Goal: Information Seeking & Learning: Learn about a topic

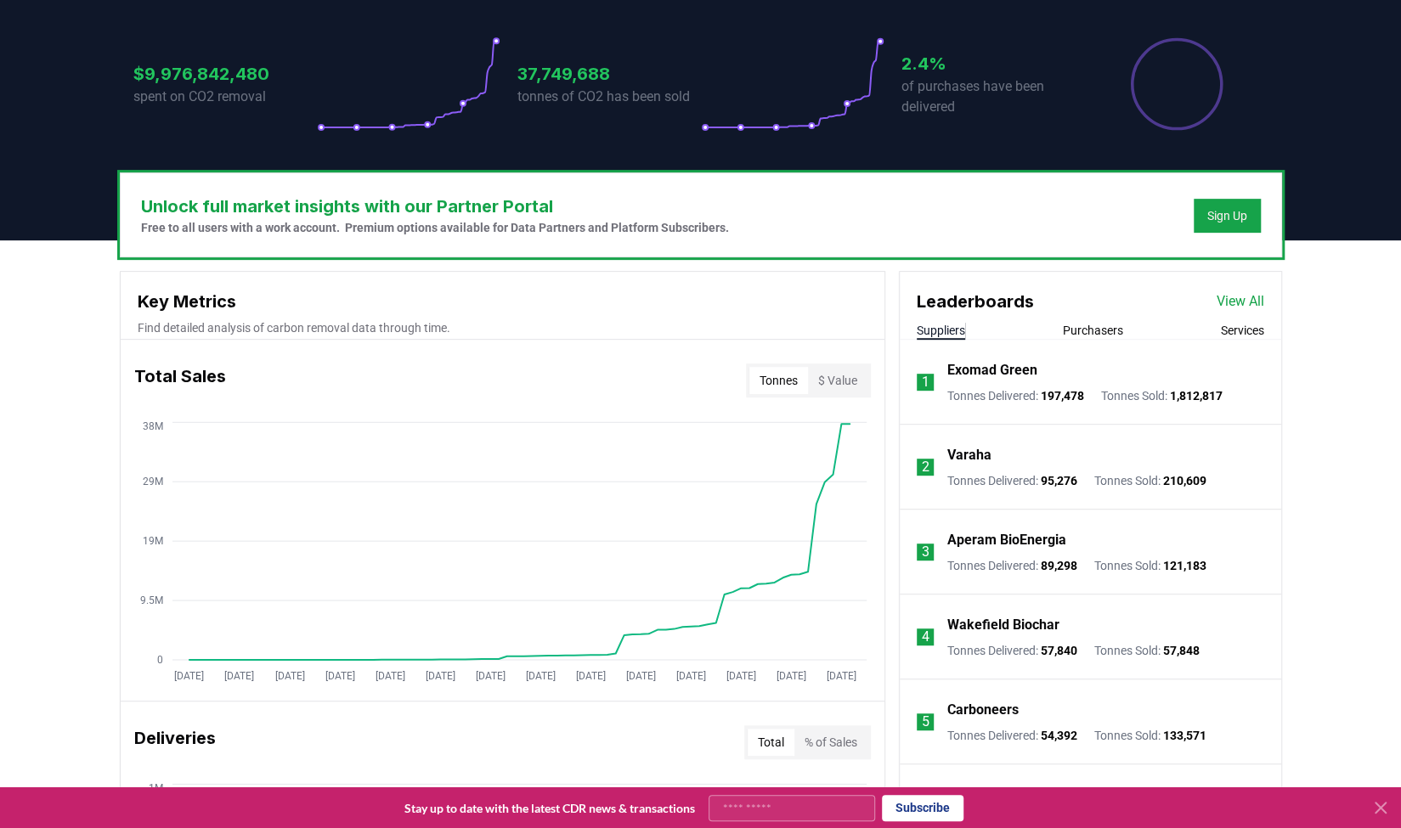
scroll to position [354, 0]
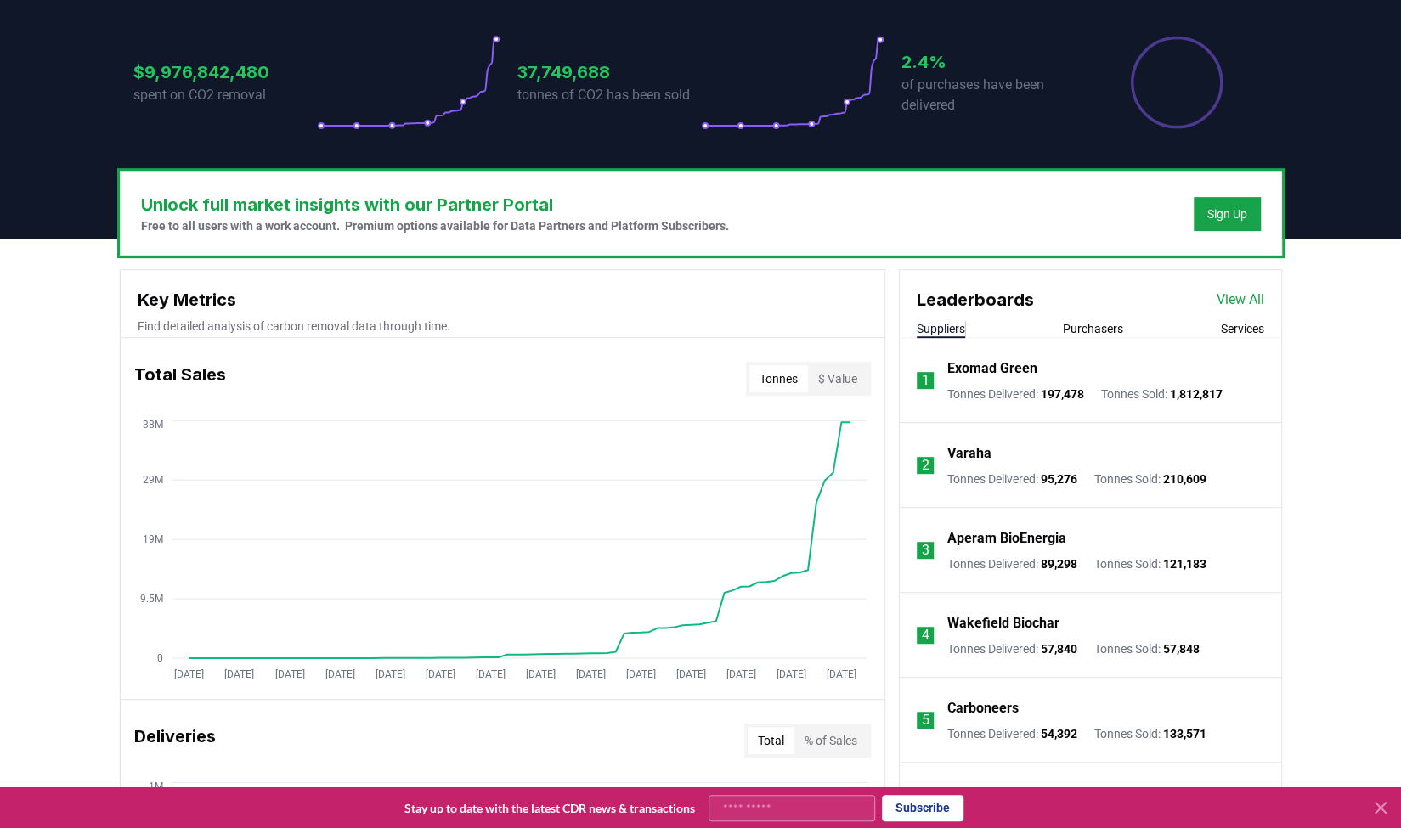
click at [475, 717] on div "Deliveries Total % of Sales" at bounding box center [503, 740] width 764 height 61
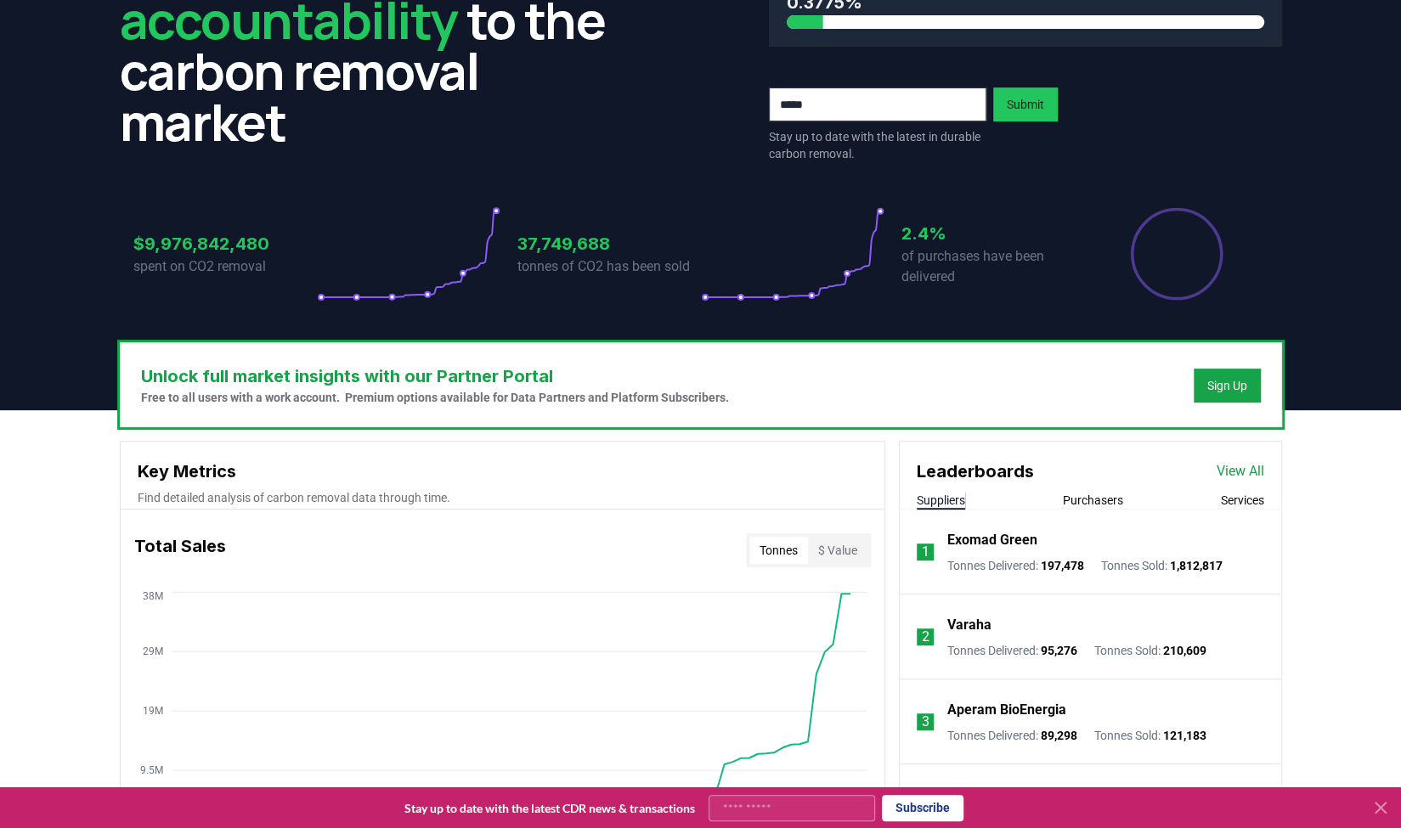
scroll to position [0, 0]
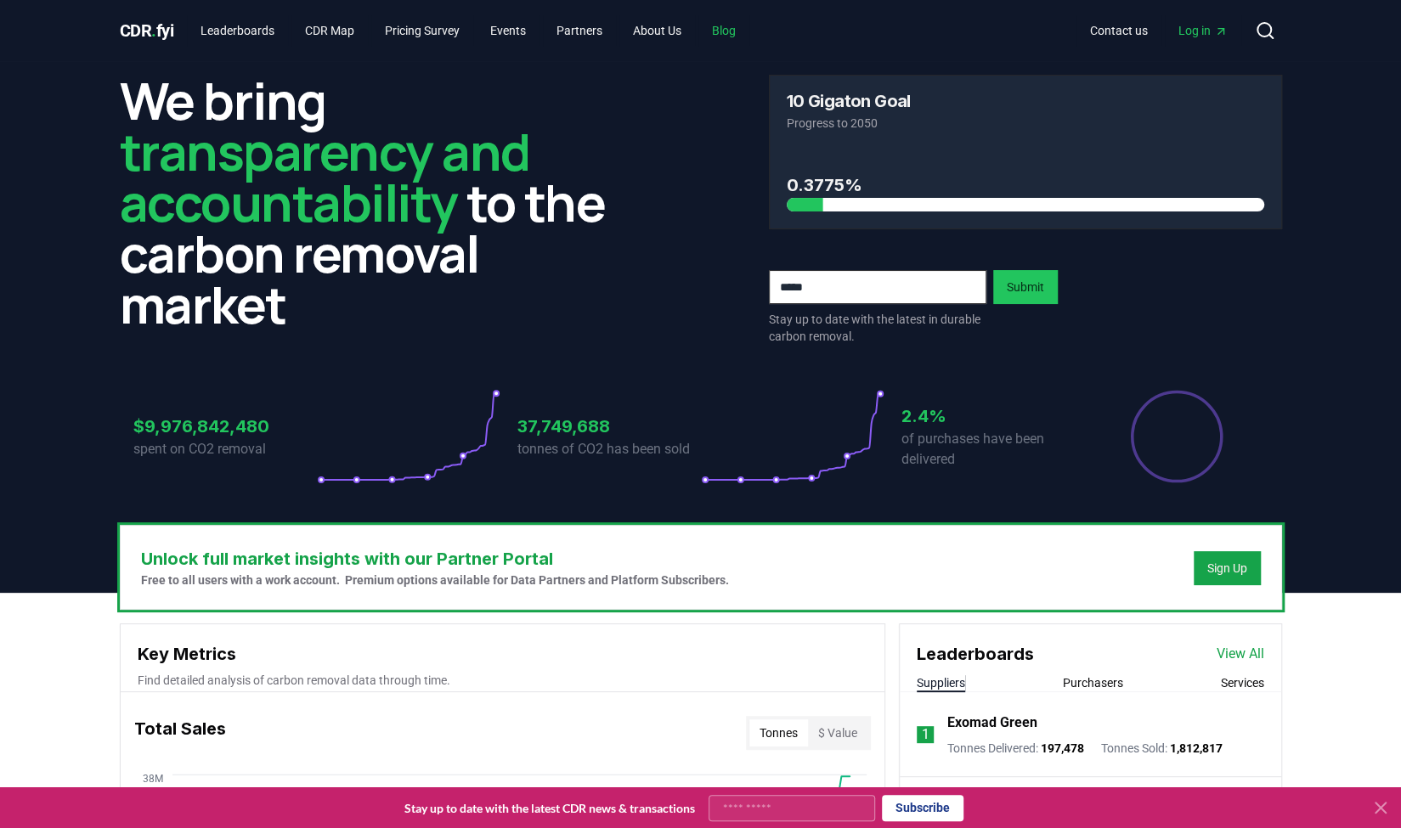
click at [744, 28] on link "Blog" at bounding box center [723, 30] width 51 height 31
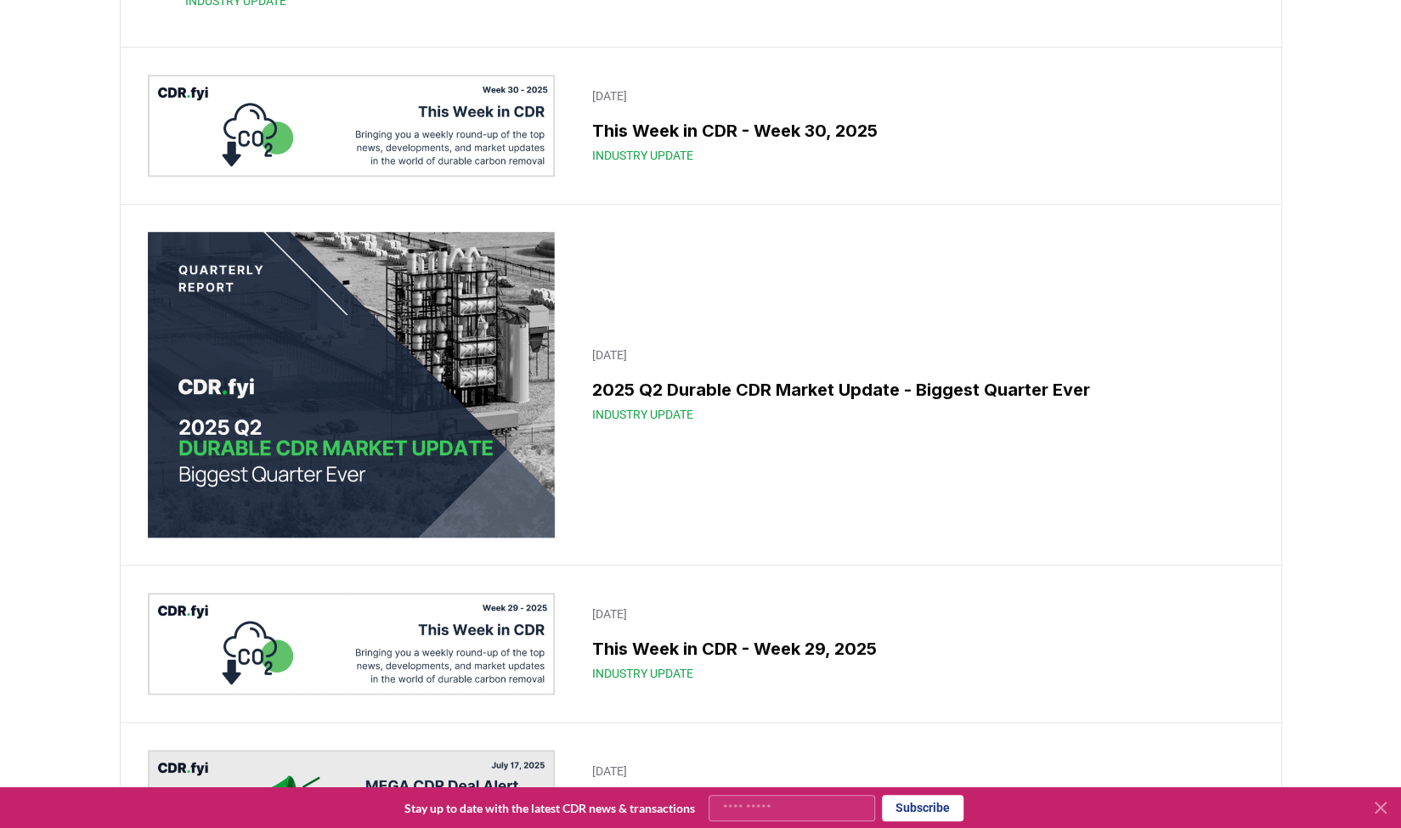
scroll to position [846, 0]
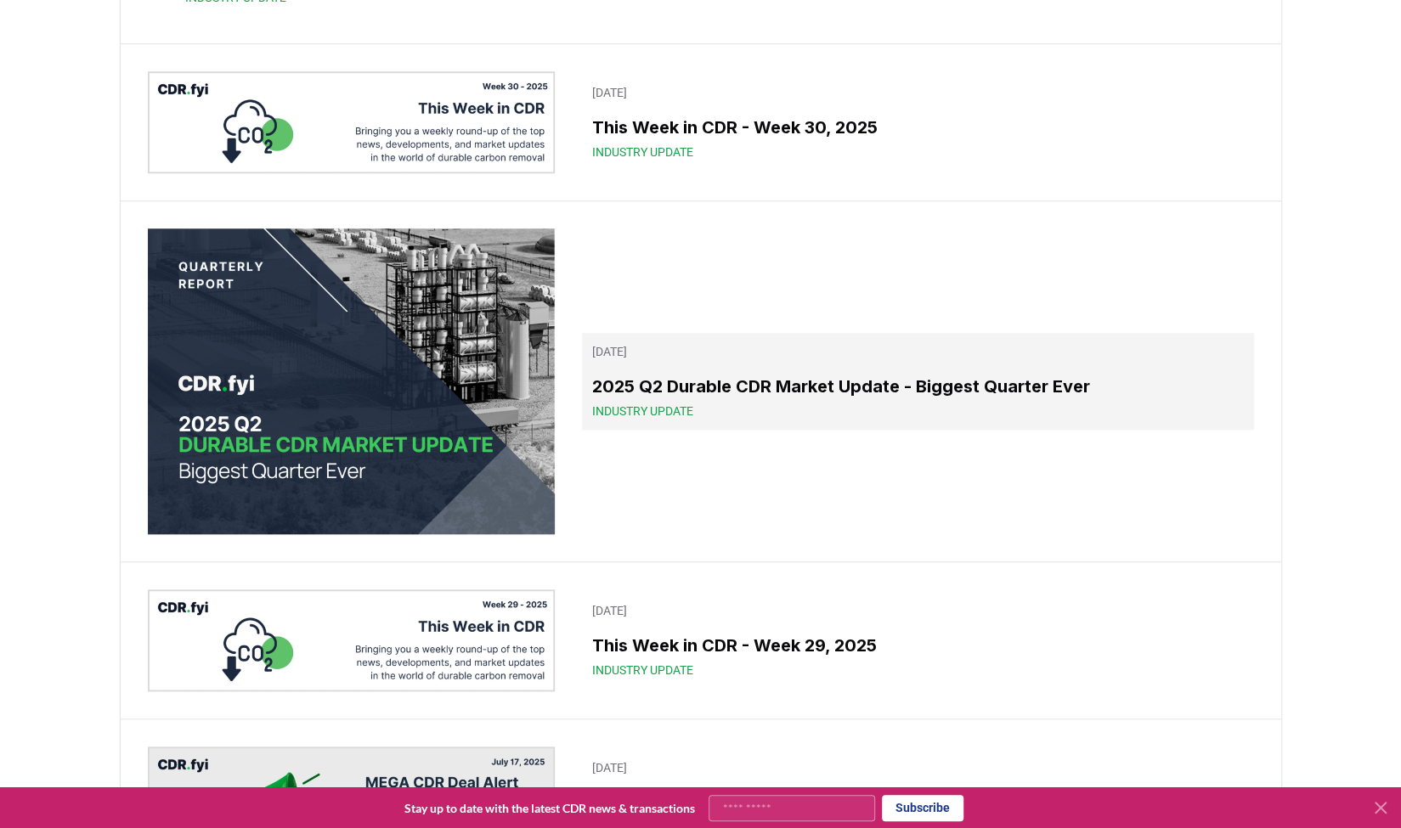
click at [652, 399] on h3 "2025 Q2 Durable CDR Market Update - Biggest Quarter Ever" at bounding box center [917, 386] width 651 height 25
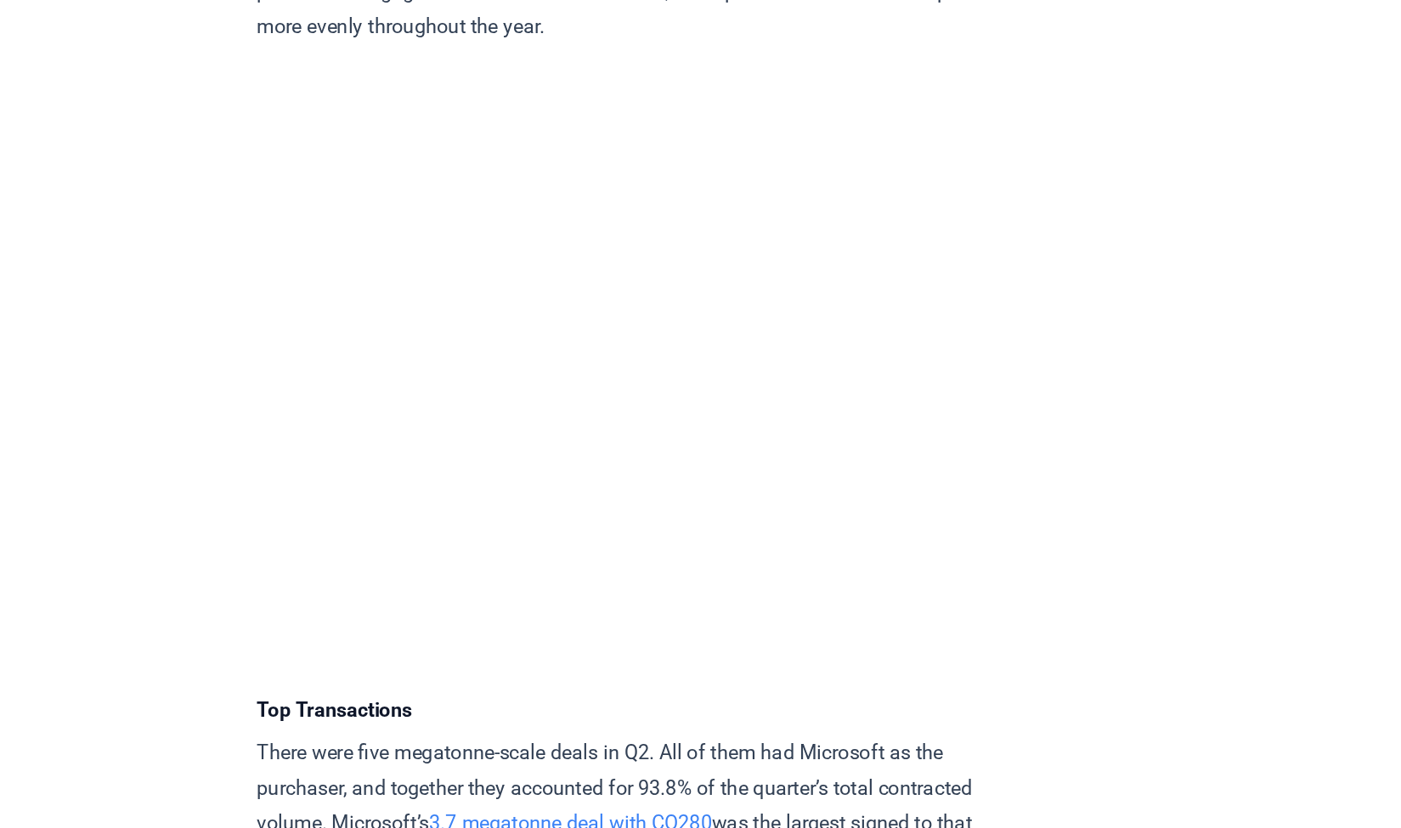
scroll to position [3454, 0]
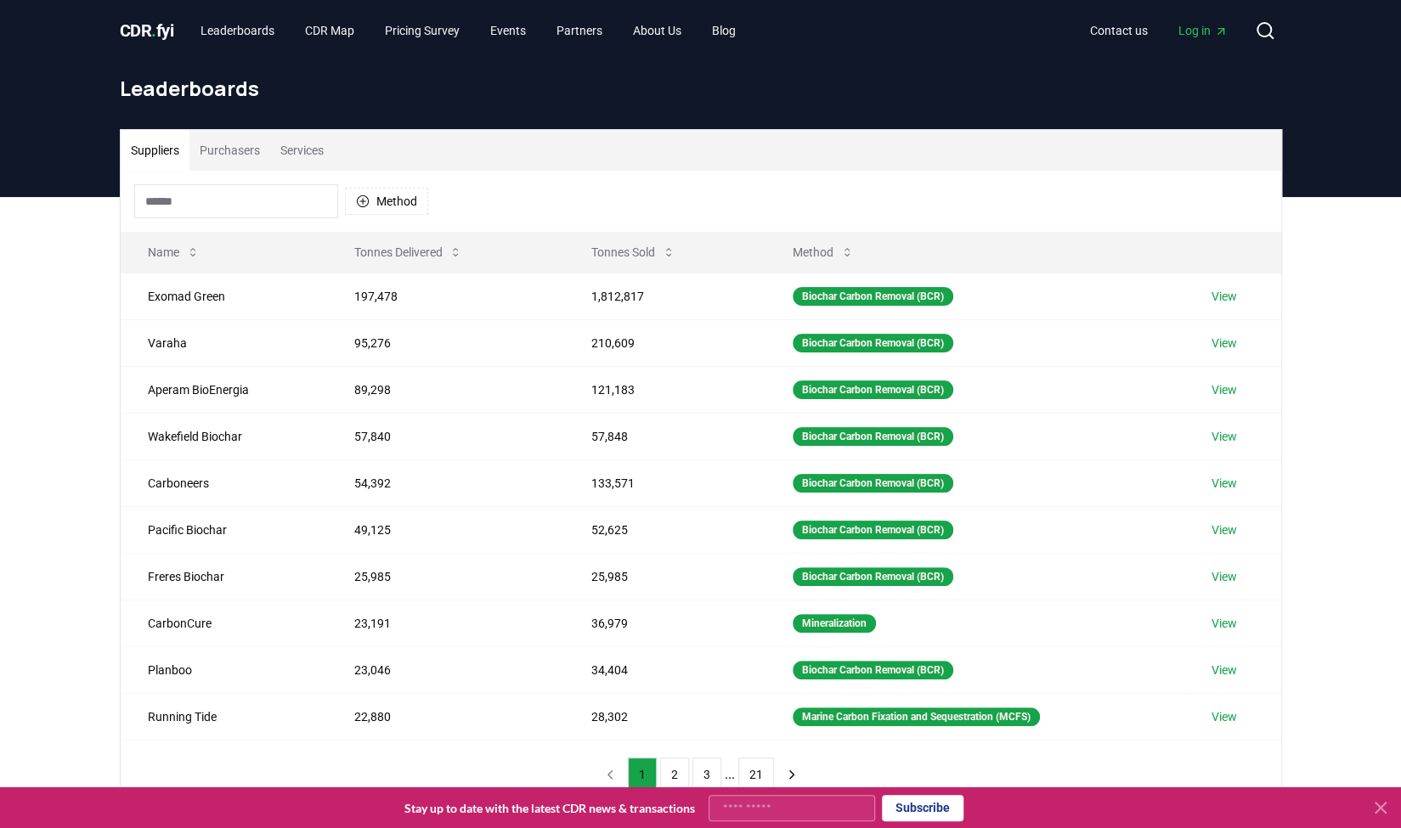
click at [601, 251] on button "Tonnes Sold" at bounding box center [633, 252] width 111 height 34
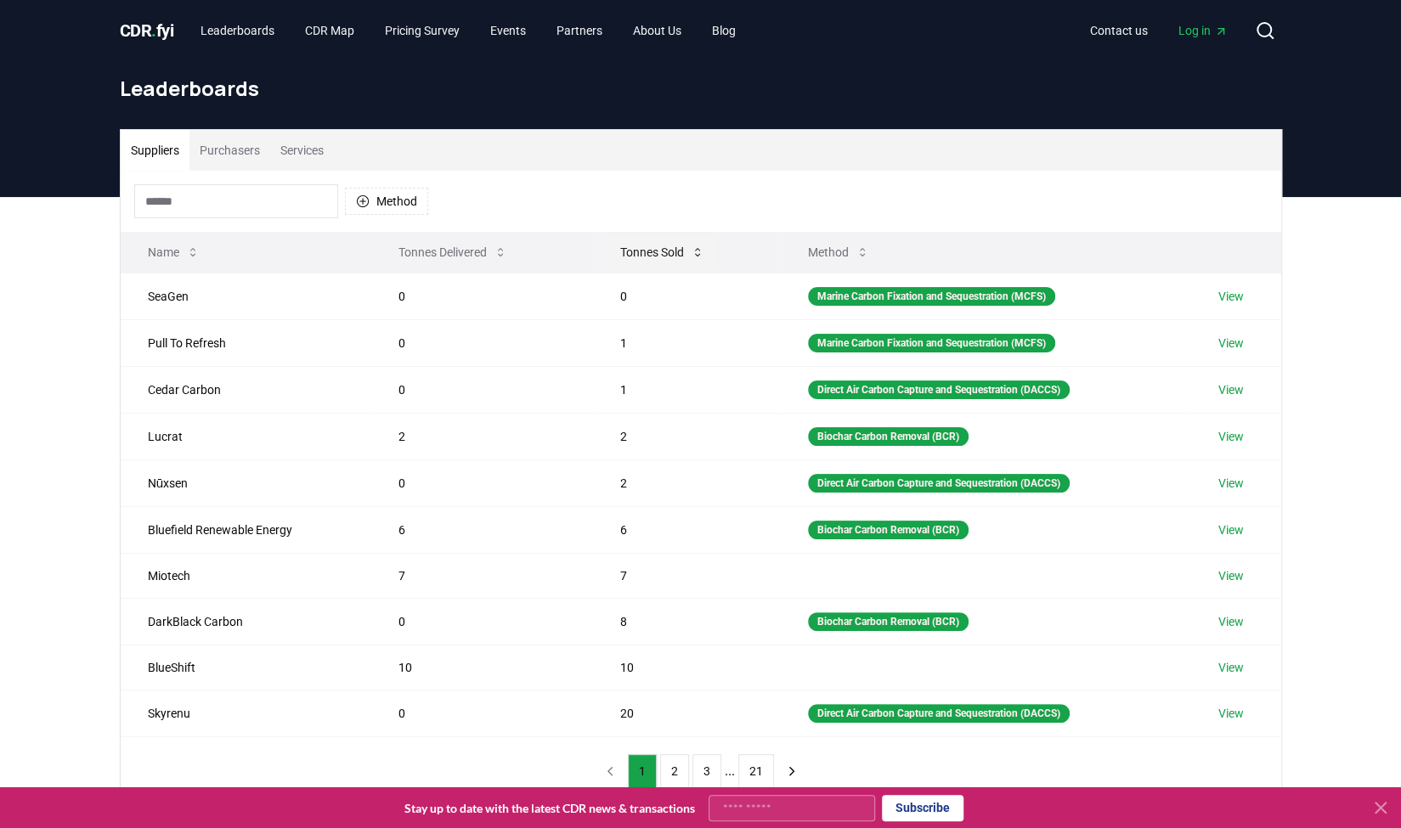
click at [645, 247] on button "Tonnes Sold" at bounding box center [661, 252] width 111 height 34
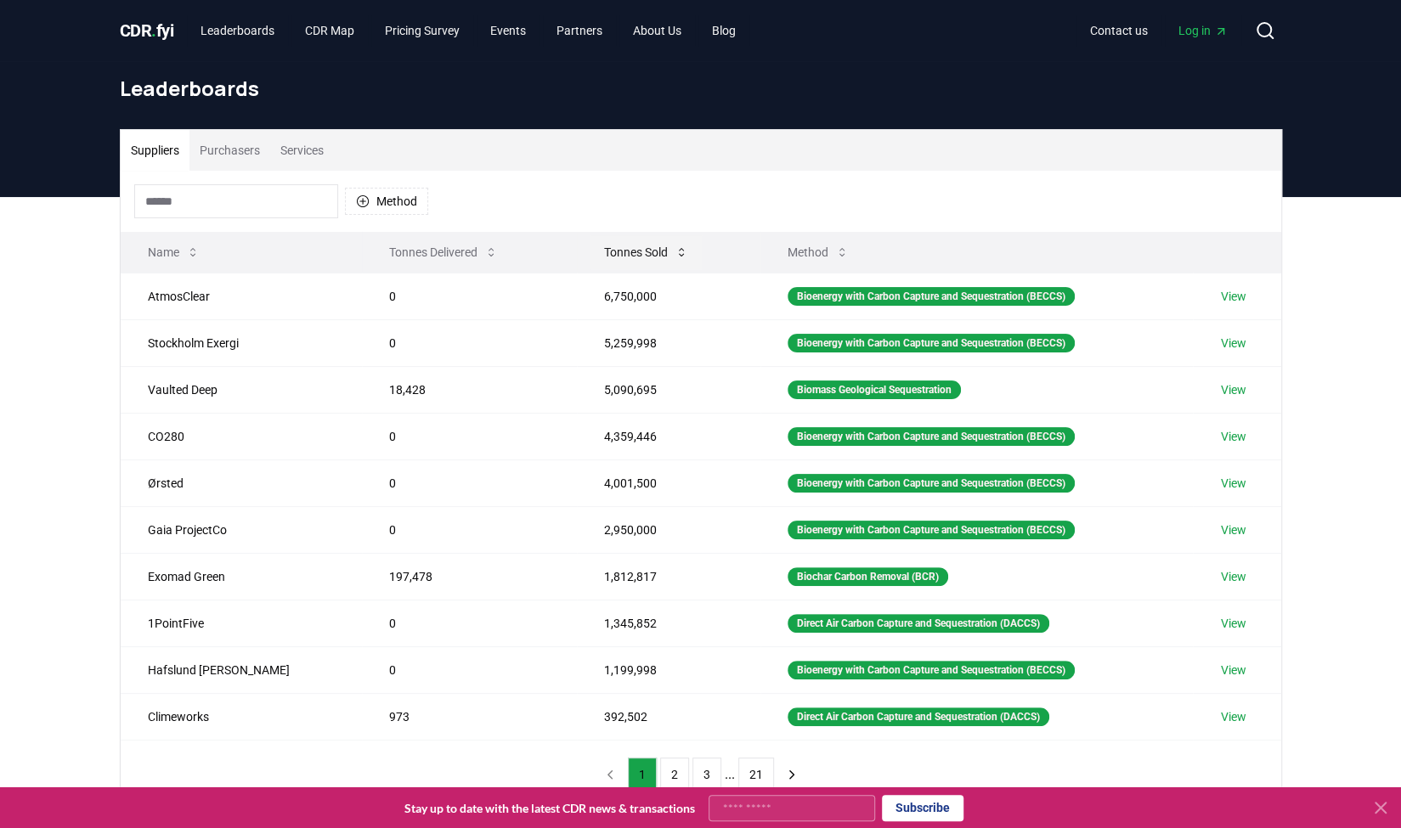
click at [674, 256] on icon at bounding box center [681, 252] width 14 height 14
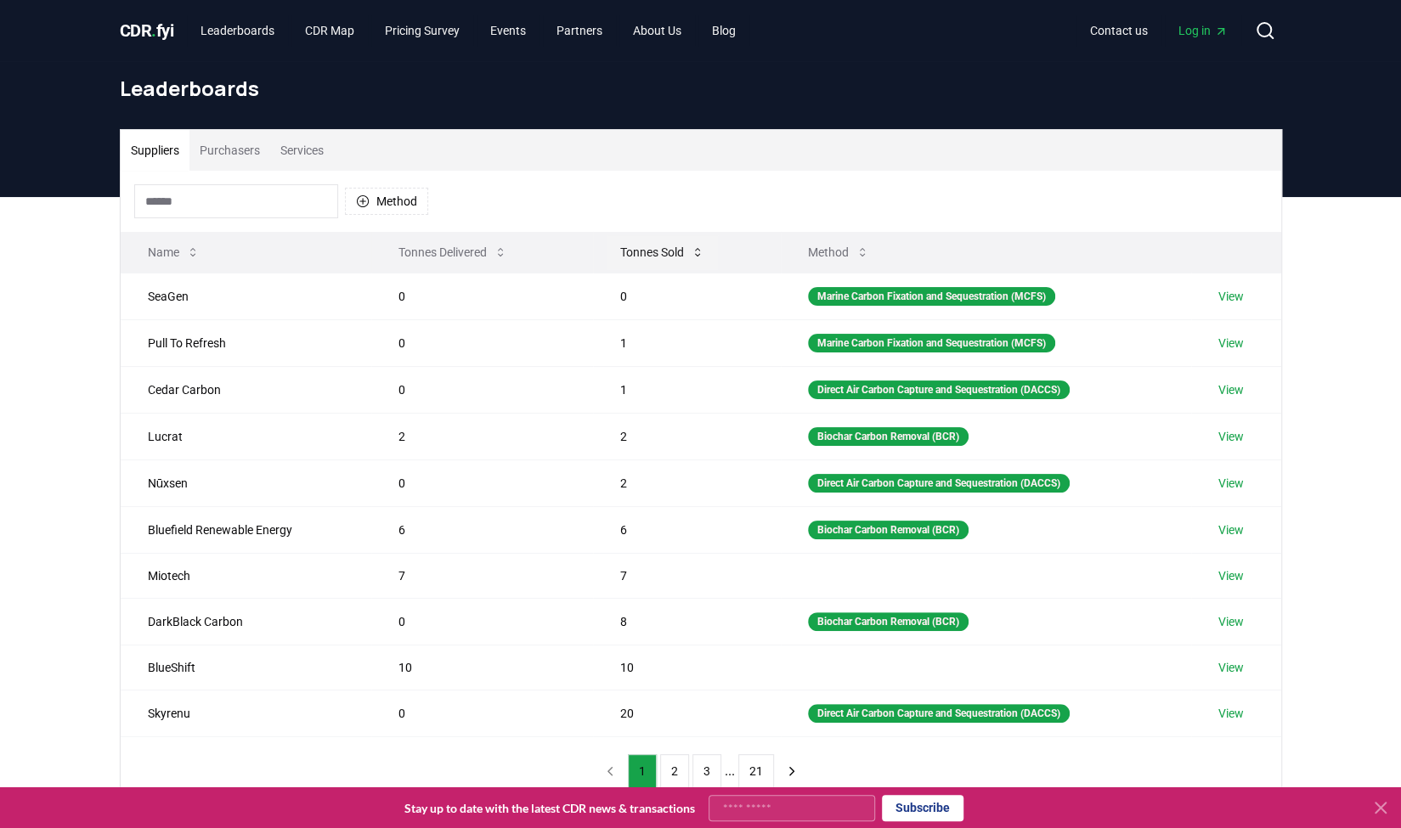
click at [630, 251] on button "Tonnes Sold" at bounding box center [661, 252] width 111 height 34
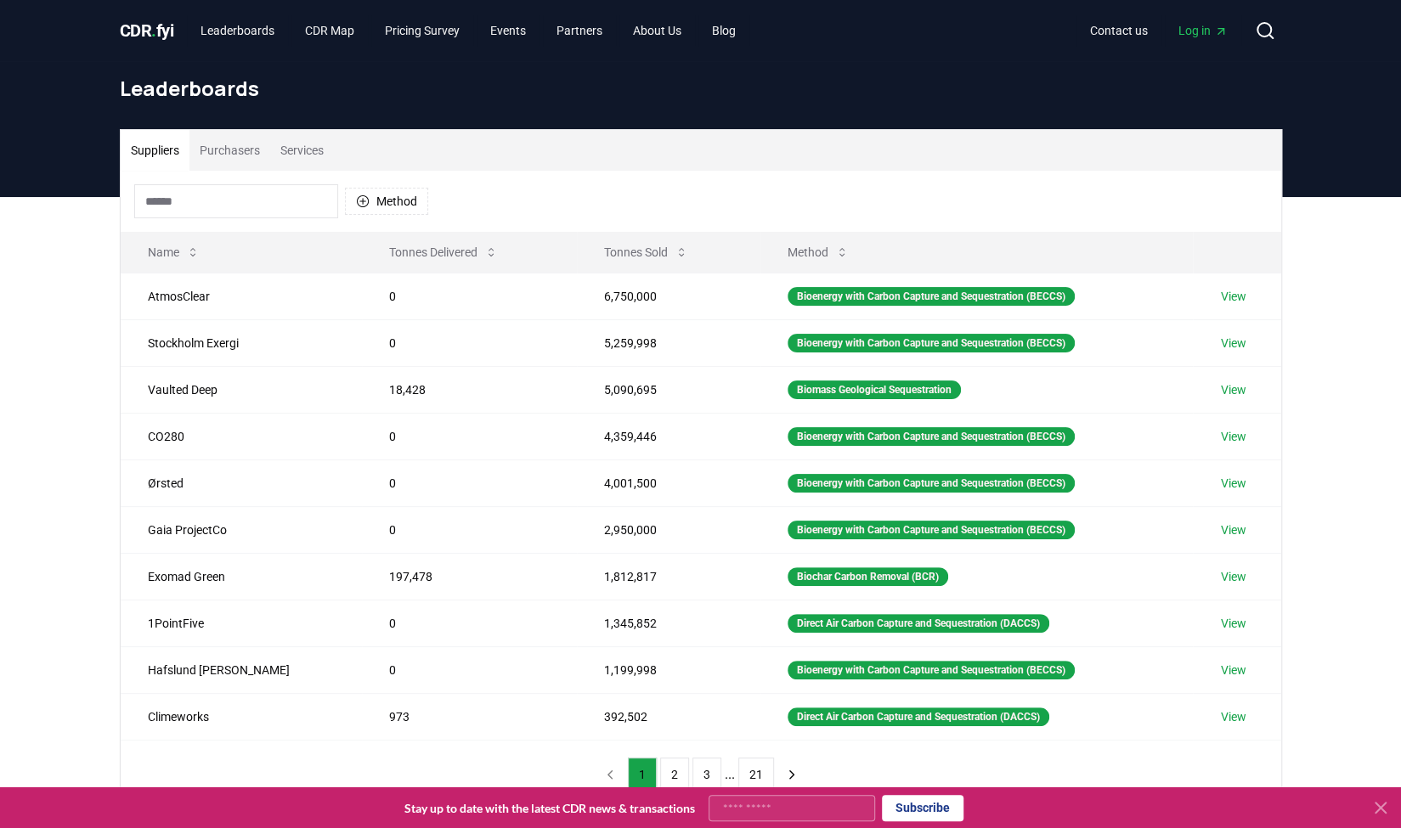
click at [76, 517] on div "Suppliers Purchasers Services Method Name Tonnes Delivered Tonnes Sold Method A…" at bounding box center [700, 537] width 1401 height 680
